Goal: Find specific page/section: Find specific page/section

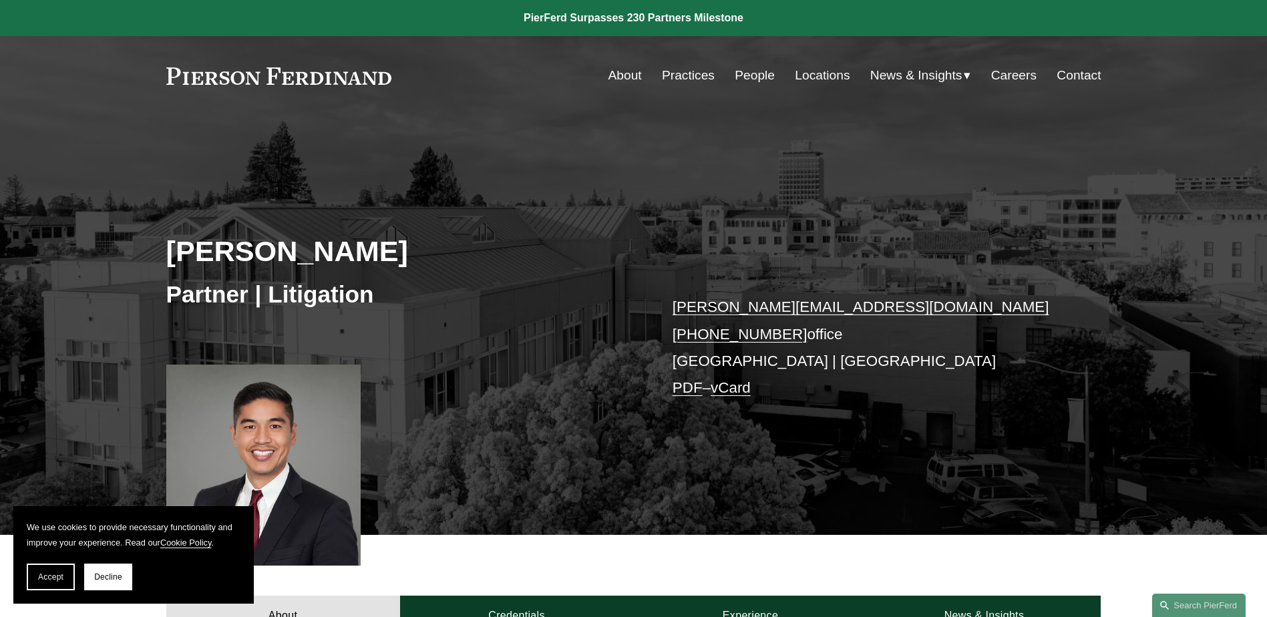
click at [677, 71] on link "Practices" at bounding box center [688, 75] width 53 height 25
click at [114, 582] on button "Decline" at bounding box center [108, 577] width 48 height 27
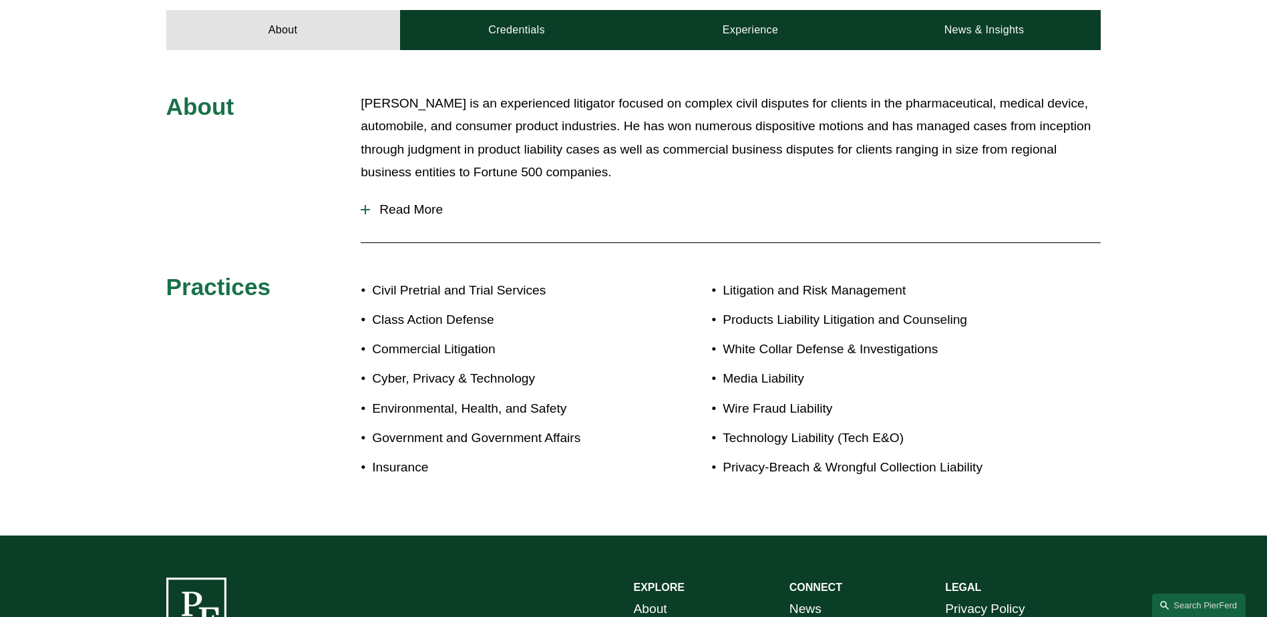
scroll to position [601, 0]
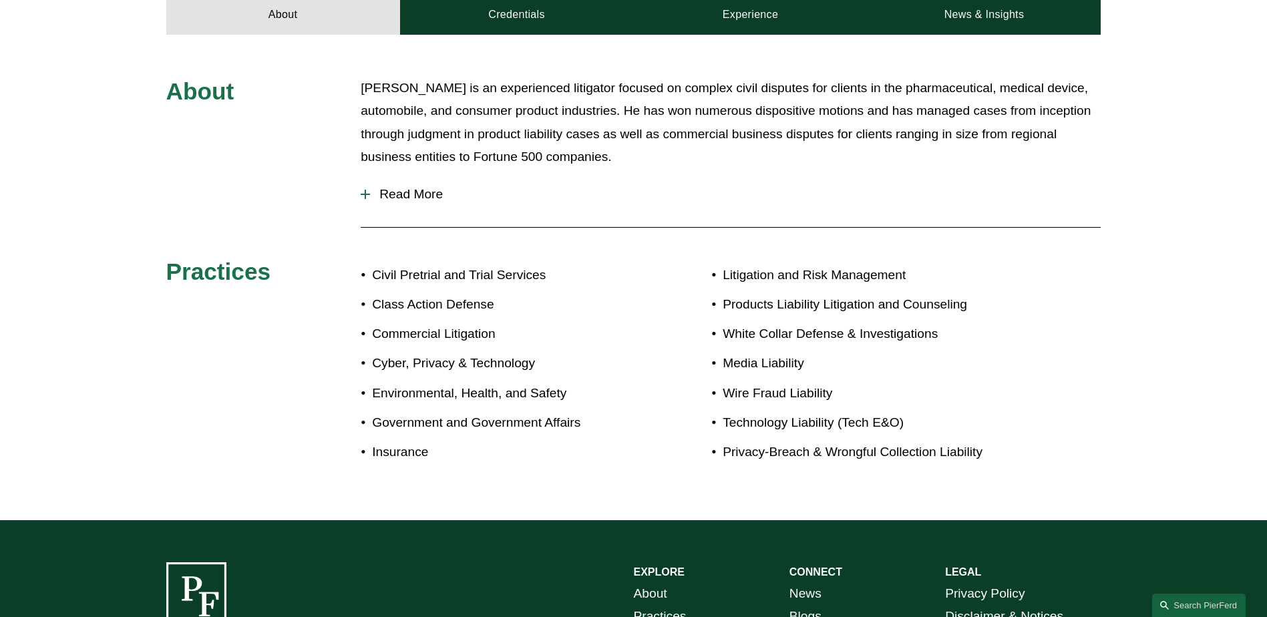
click at [433, 194] on span "Read More" at bounding box center [735, 194] width 731 height 15
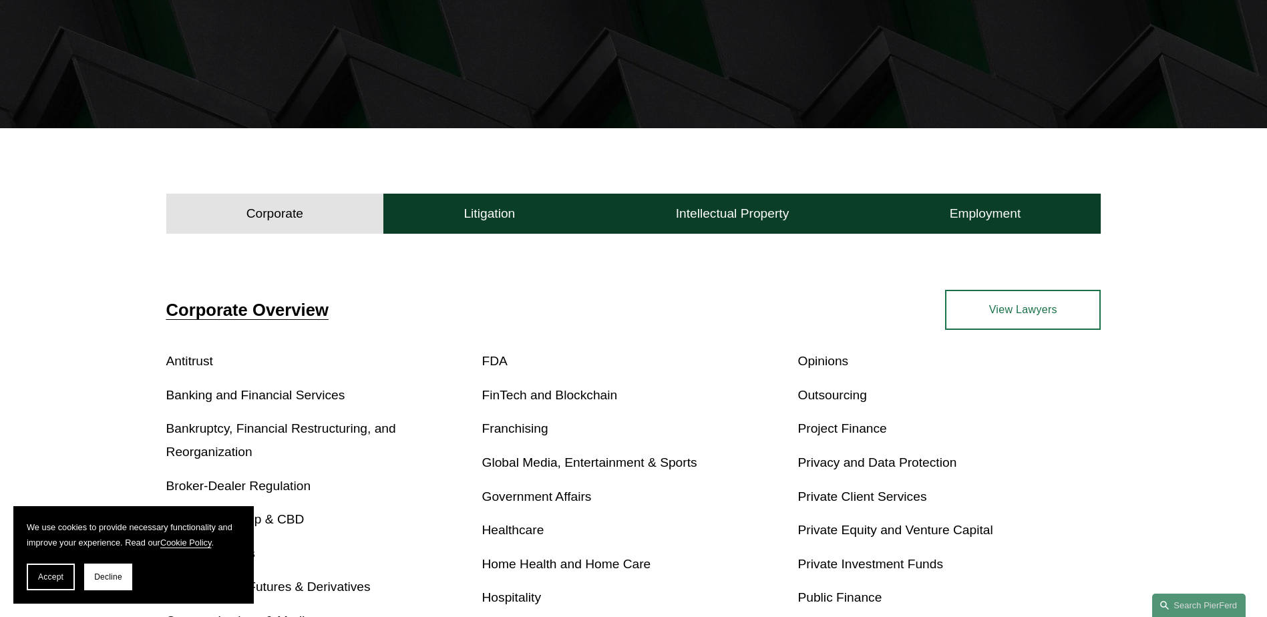
scroll to position [401, 0]
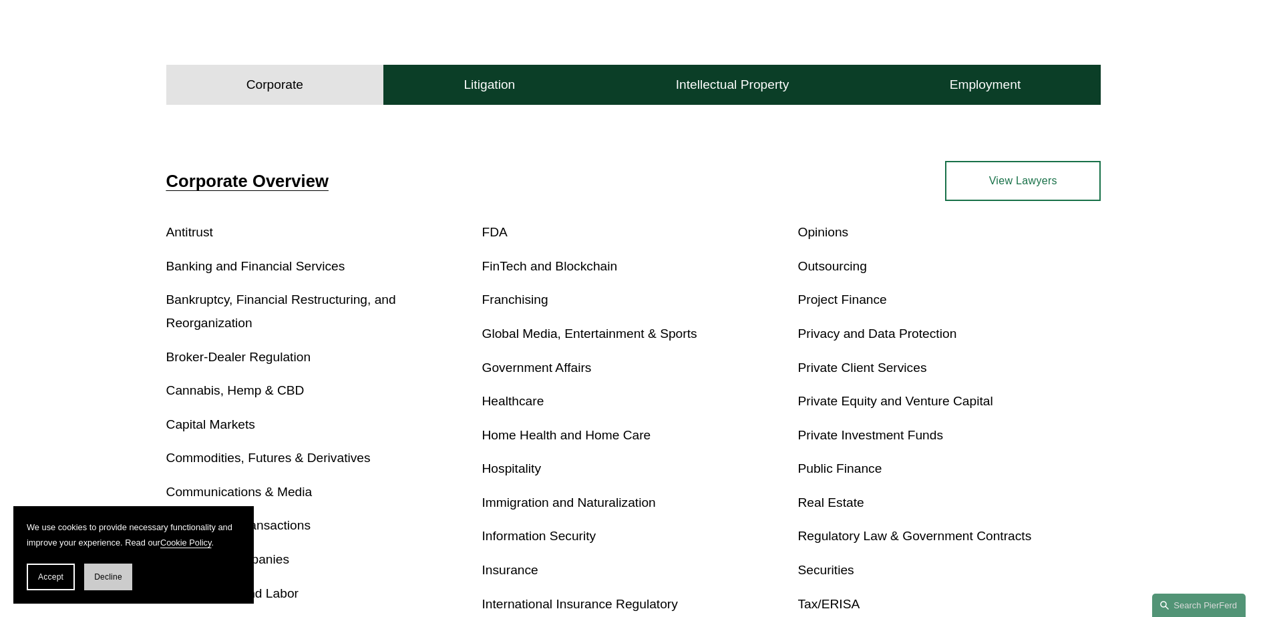
click at [120, 568] on button "Decline" at bounding box center [108, 577] width 48 height 27
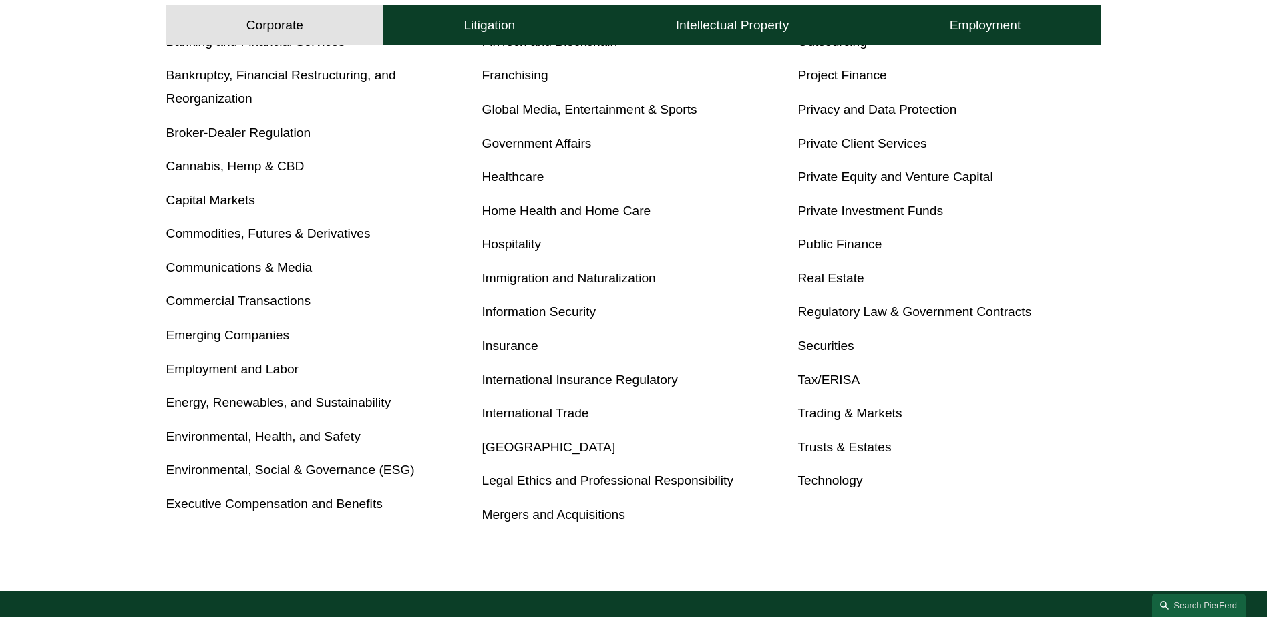
scroll to position [601, 0]
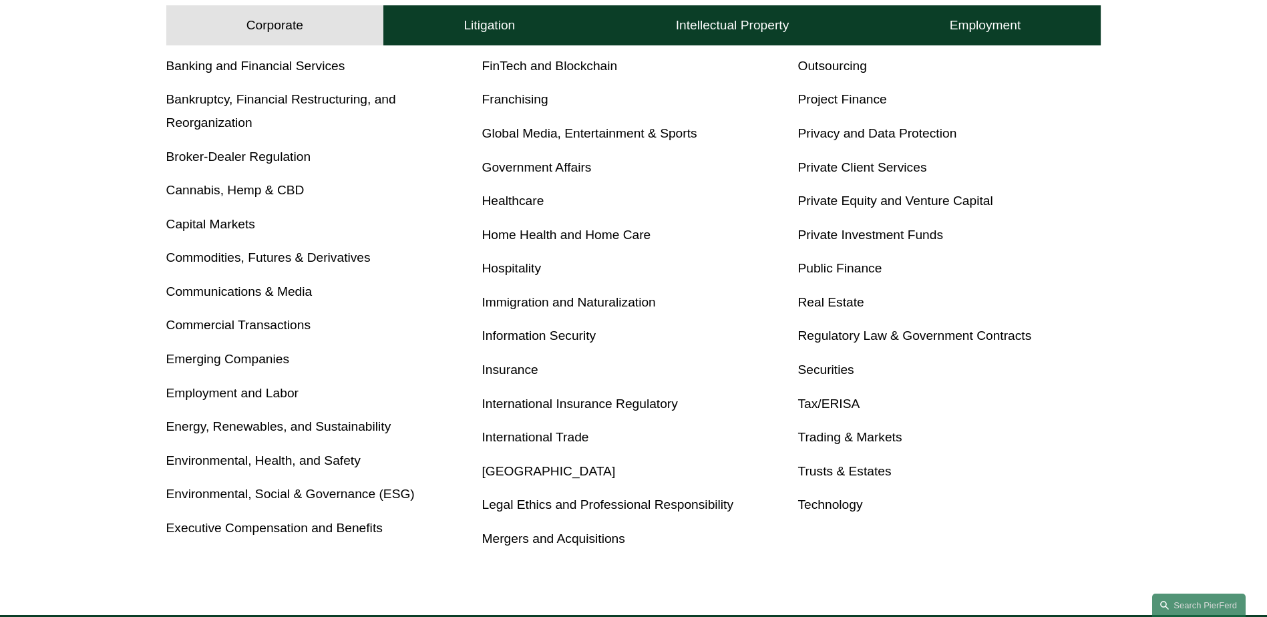
click at [820, 468] on link "Trusts & Estates" at bounding box center [845, 471] width 94 height 14
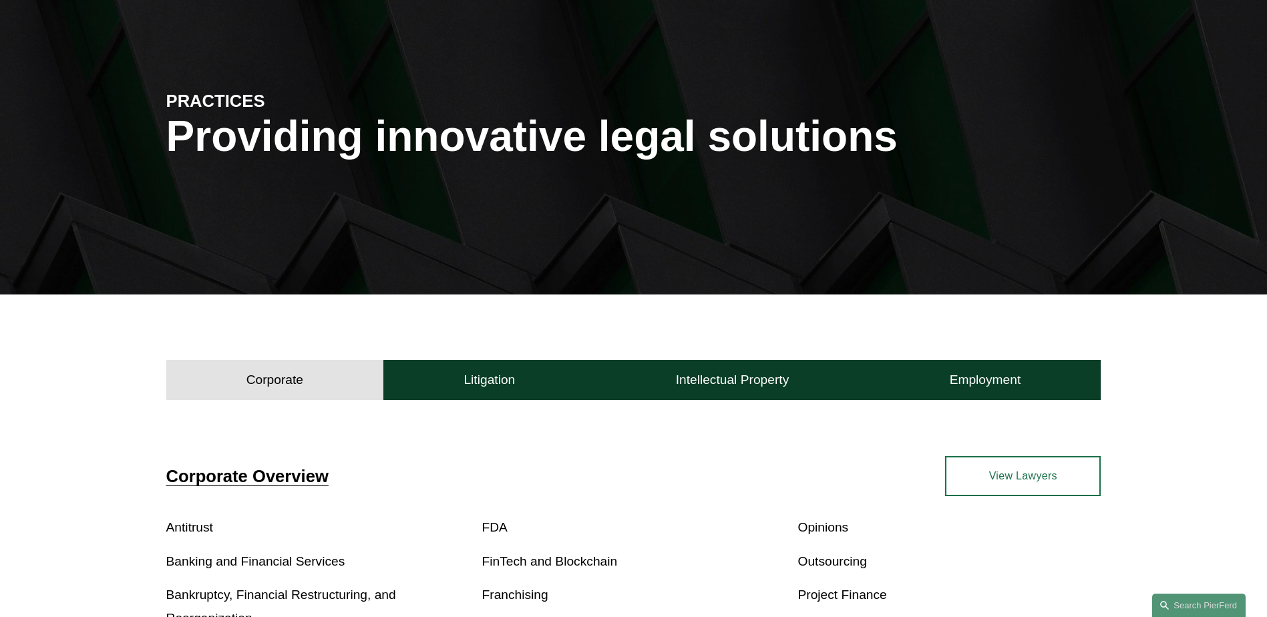
scroll to position [0, 0]
